Goal: Task Accomplishment & Management: Manage account settings

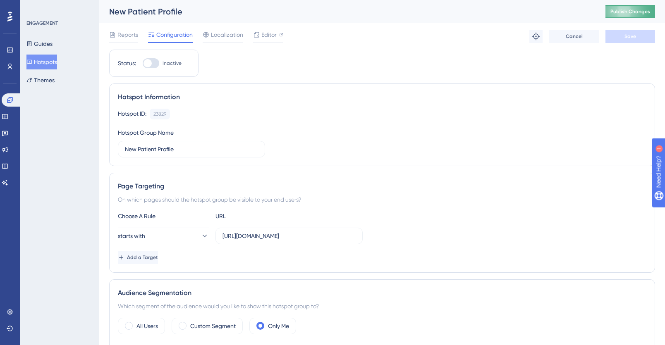
click at [645, 12] on span "Publish Changes" at bounding box center [630, 11] width 40 height 7
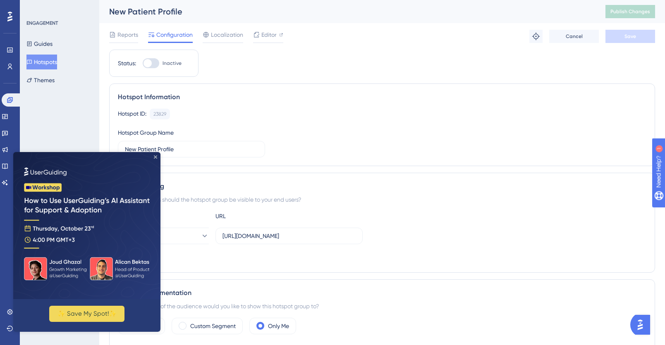
click at [155, 156] on icon "Close Preview" at bounding box center [155, 156] width 3 height 3
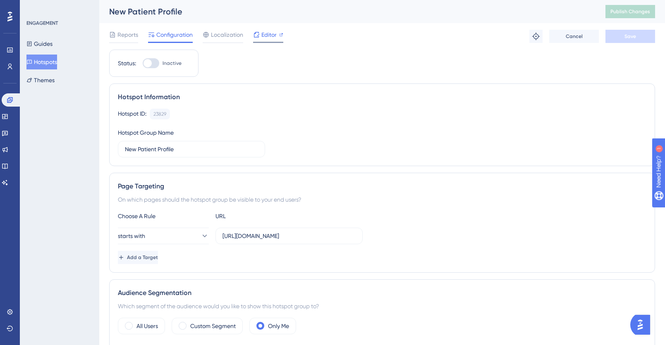
click at [267, 36] on span "Editor" at bounding box center [268, 35] width 15 height 10
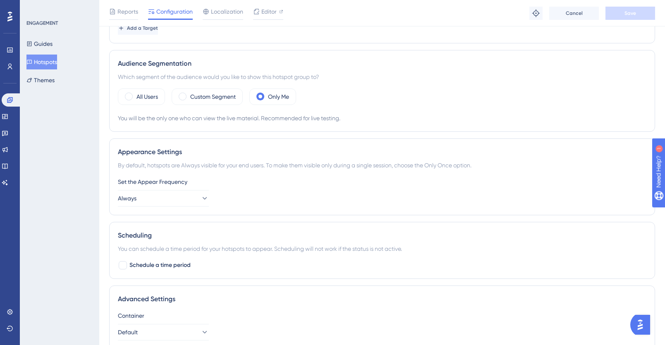
scroll to position [308, 0]
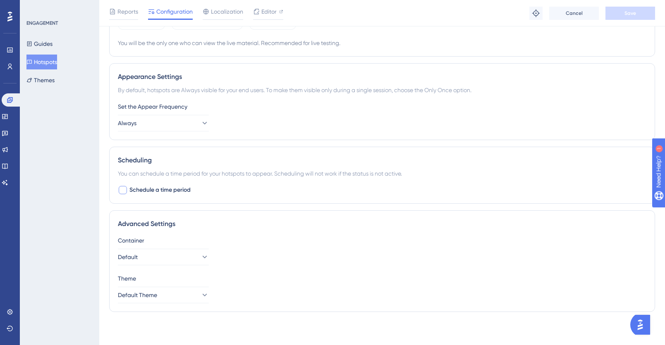
click at [120, 192] on div at bounding box center [123, 190] width 8 height 8
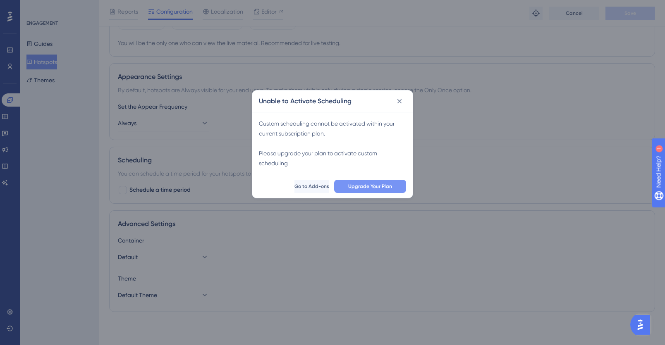
click at [351, 186] on span "Upgrade Your Plan" at bounding box center [370, 186] width 44 height 7
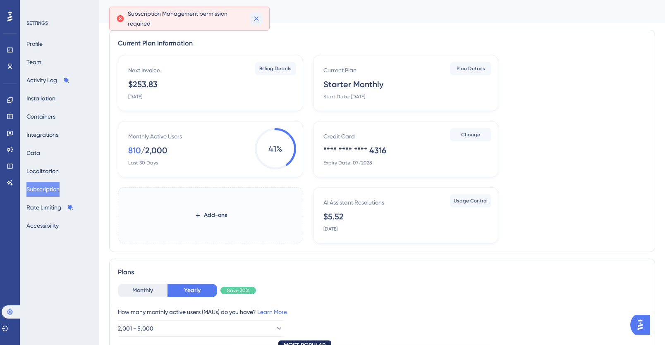
click at [256, 19] on icon at bounding box center [256, 18] width 8 height 8
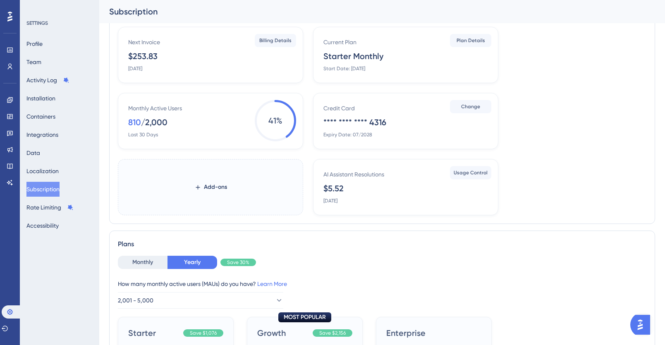
scroll to position [55, 0]
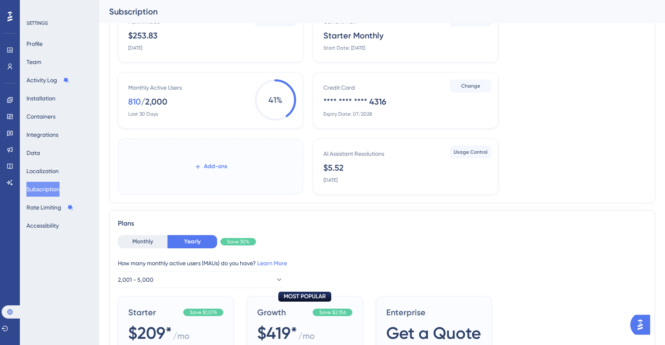
click at [204, 165] on span "Add-ons" at bounding box center [215, 167] width 23 height 10
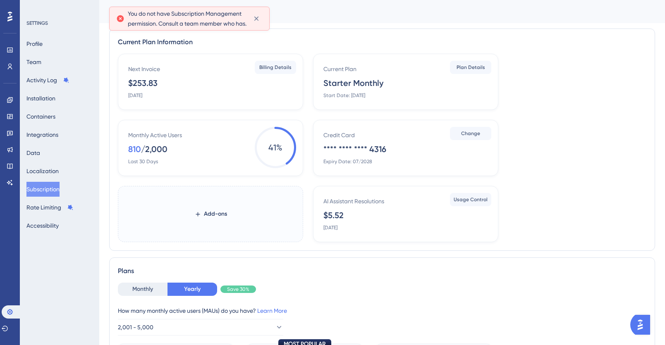
scroll to position [0, 0]
